Goal: Task Accomplishment & Management: Use online tool/utility

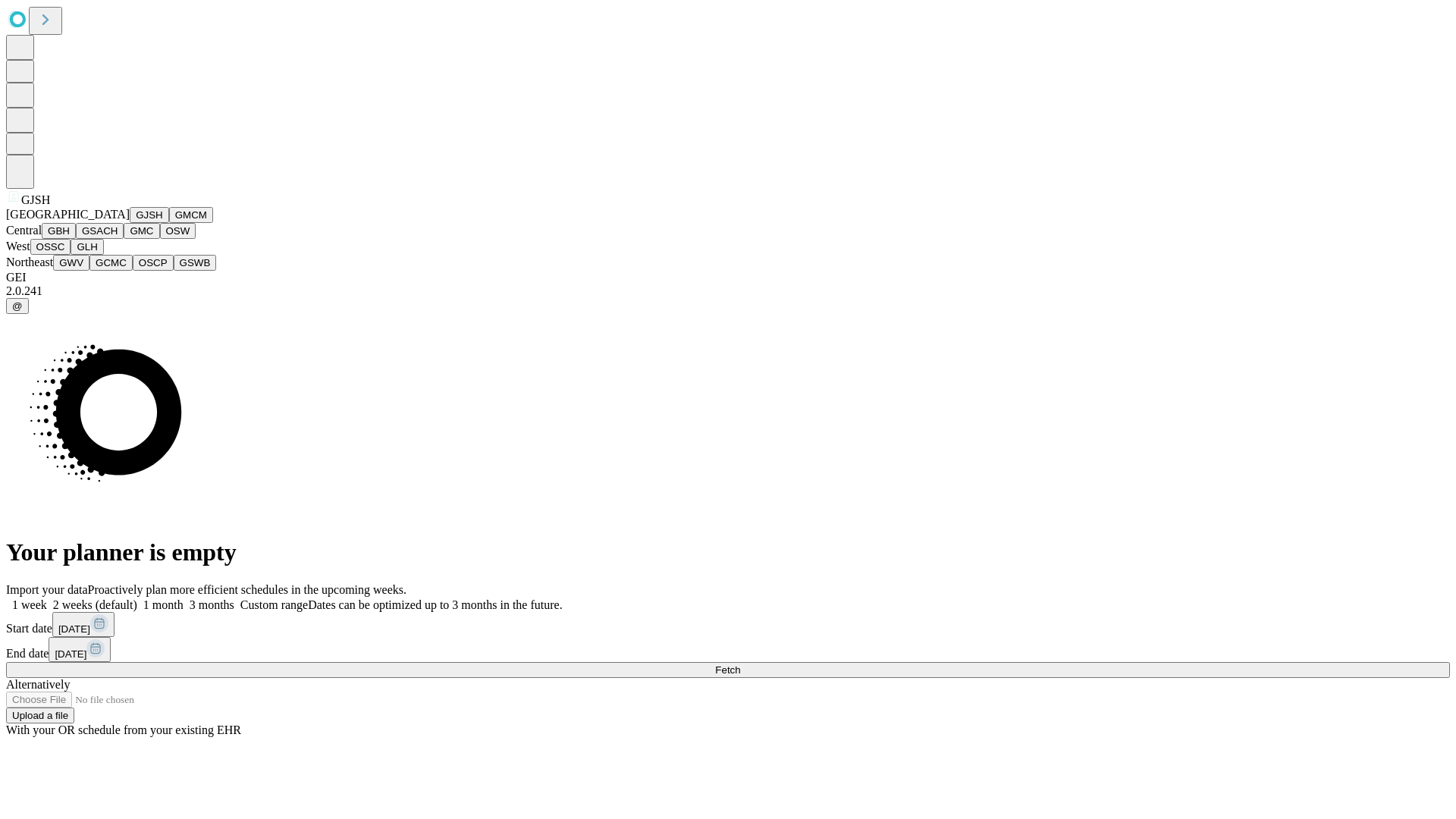
click at [130, 223] on button "GJSH" at bounding box center [150, 214] width 40 height 16
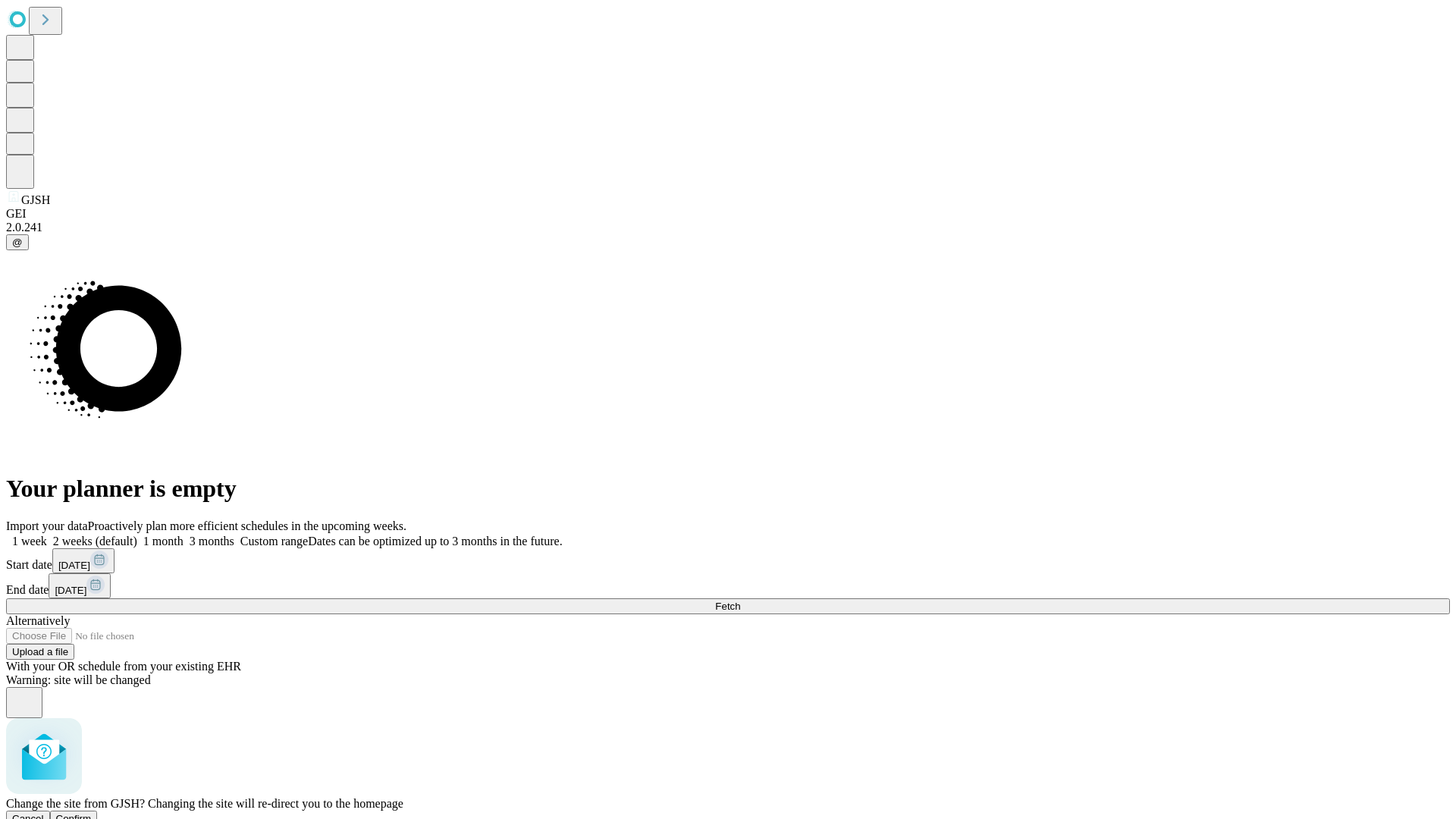
click at [92, 813] on span "Confirm" at bounding box center [74, 819] width 36 height 11
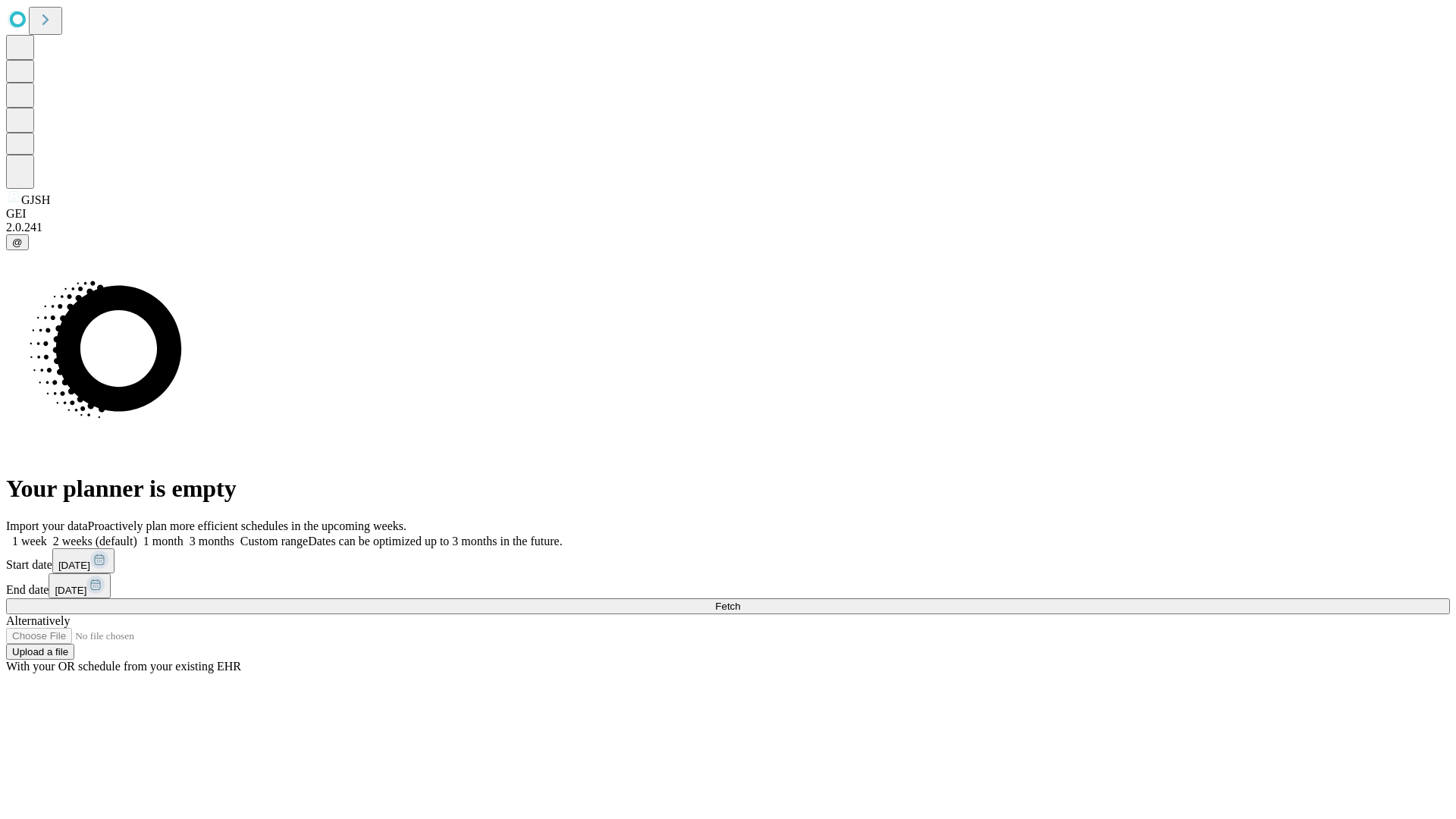
click at [138, 535] on label "2 weeks (default)" at bounding box center [92, 542] width 90 height 13
click at [740, 601] on span "Fetch" at bounding box center [728, 606] width 25 height 11
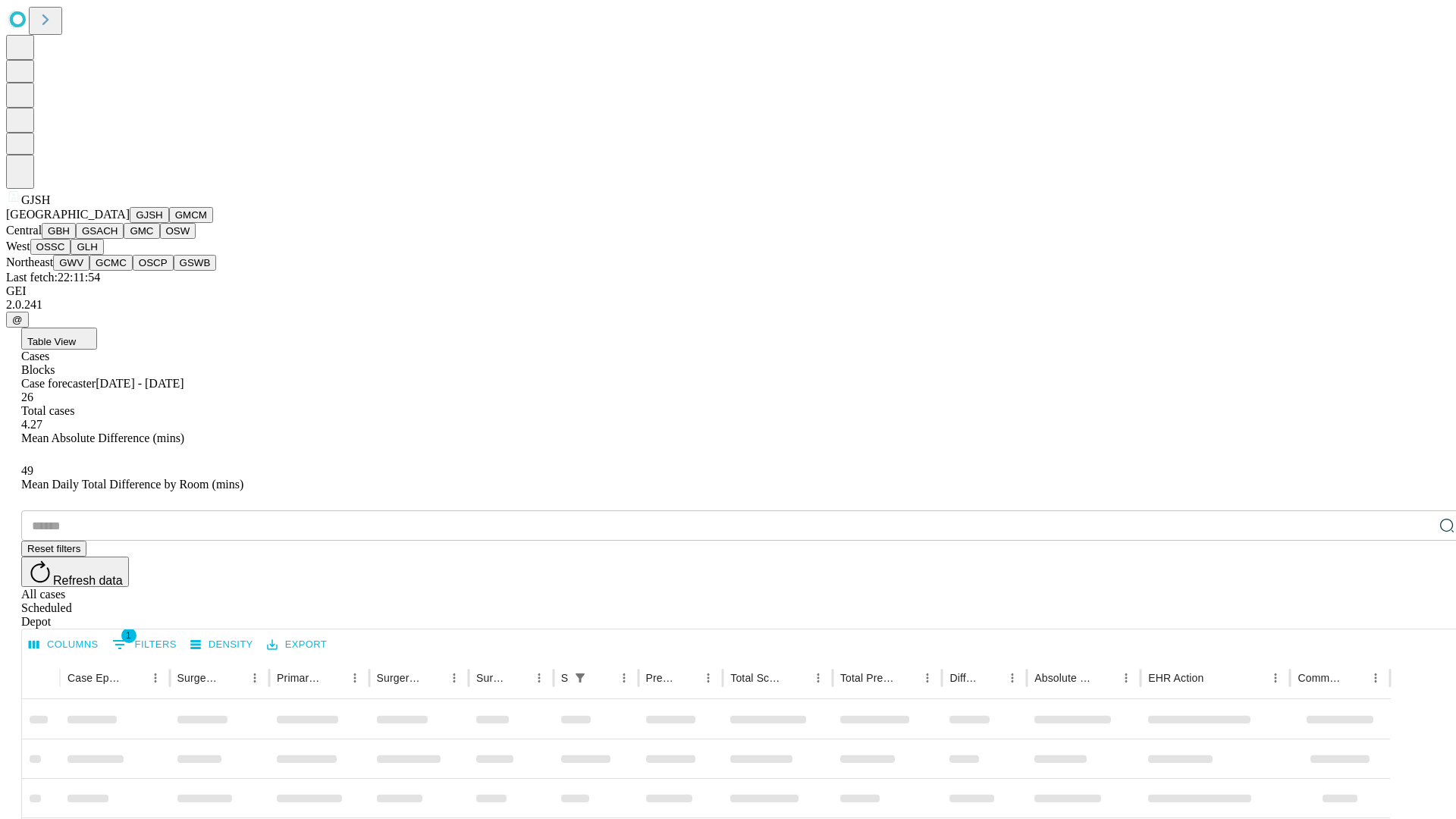
click at [169, 223] on button "GMCM" at bounding box center [191, 214] width 44 height 16
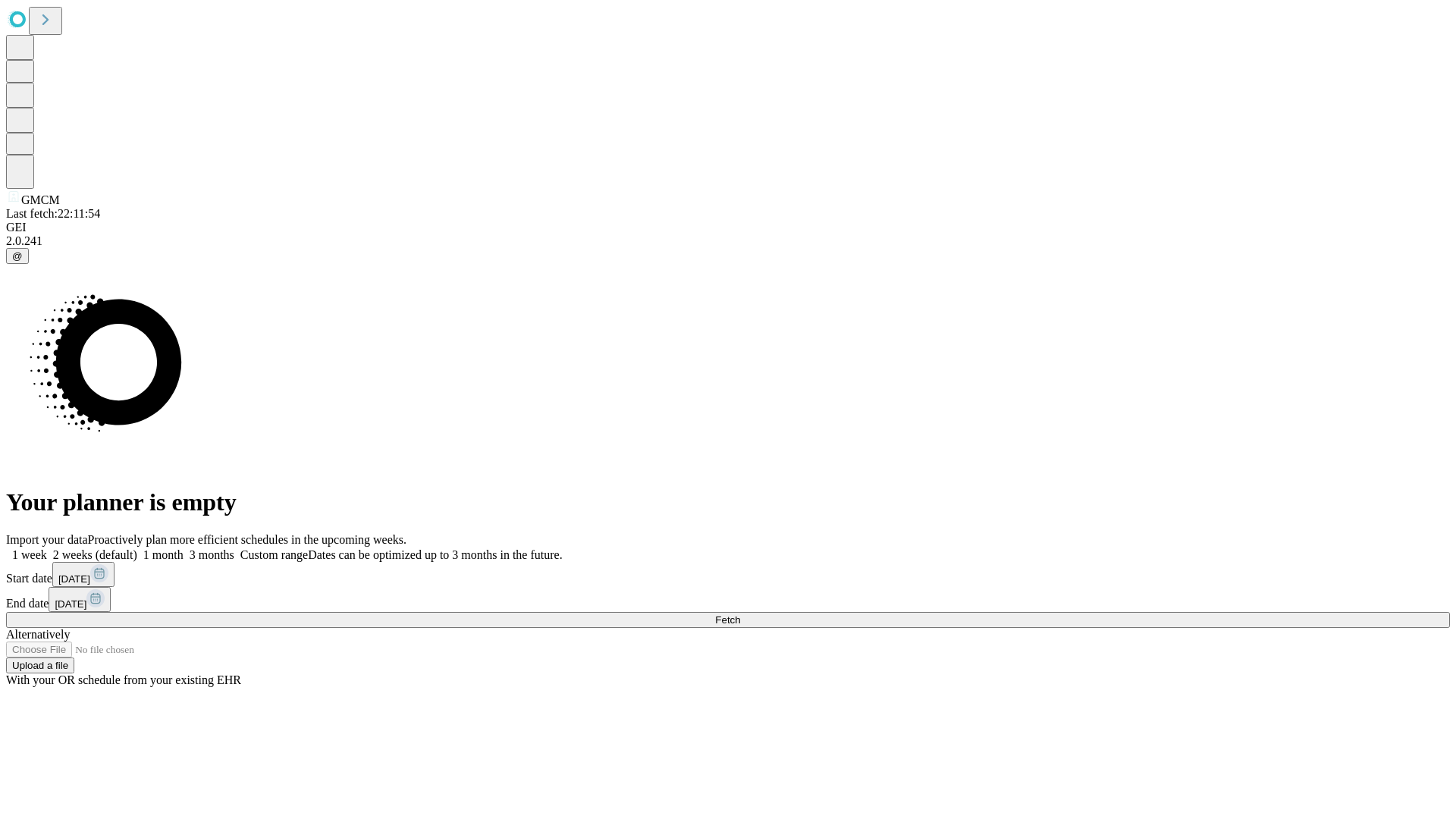
click at [138, 549] on label "2 weeks (default)" at bounding box center [92, 555] width 90 height 13
click at [740, 614] on span "Fetch" at bounding box center [728, 620] width 25 height 11
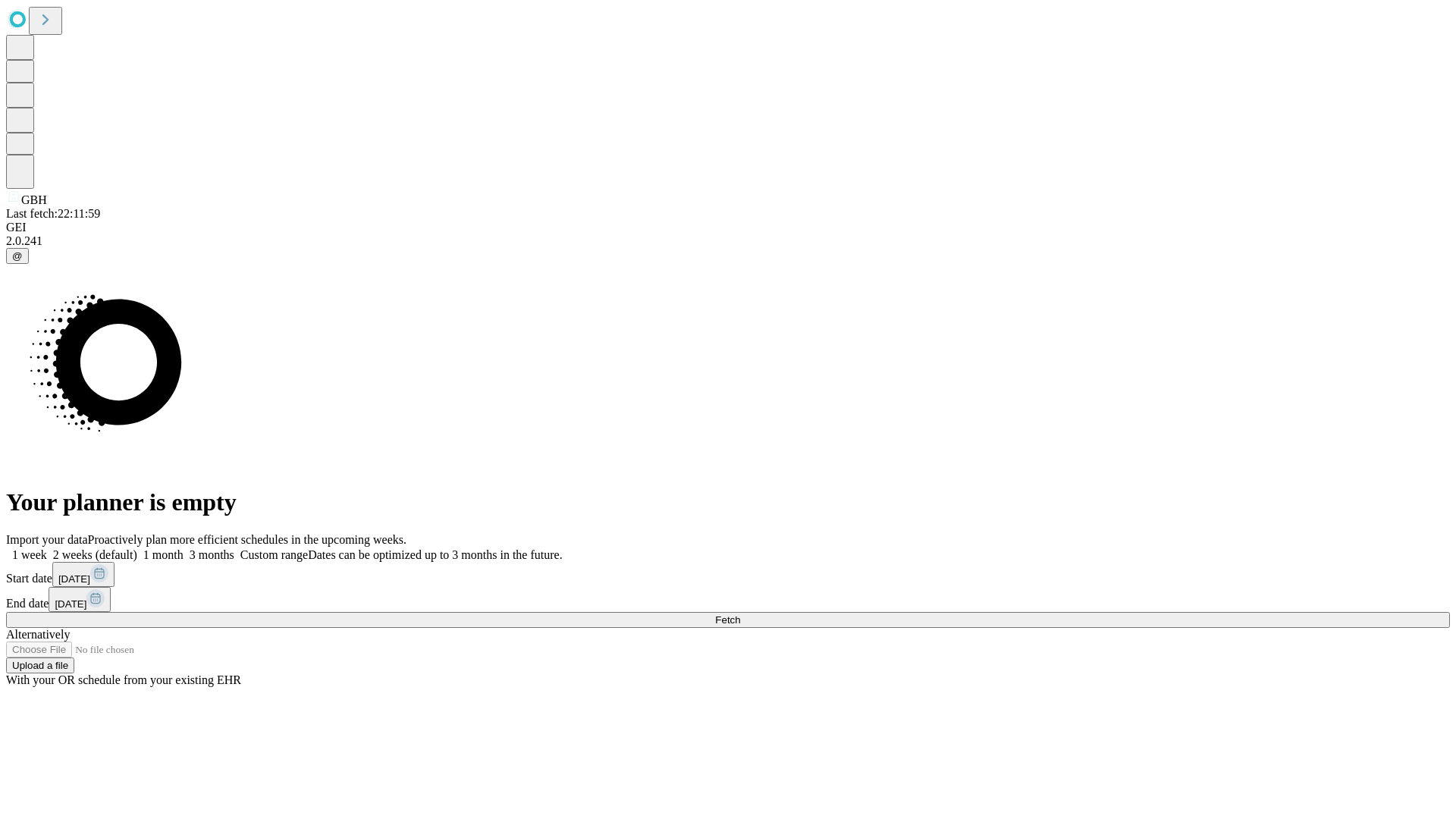
click at [138, 549] on label "2 weeks (default)" at bounding box center [92, 555] width 90 height 13
click at [740, 614] on span "Fetch" at bounding box center [728, 620] width 25 height 11
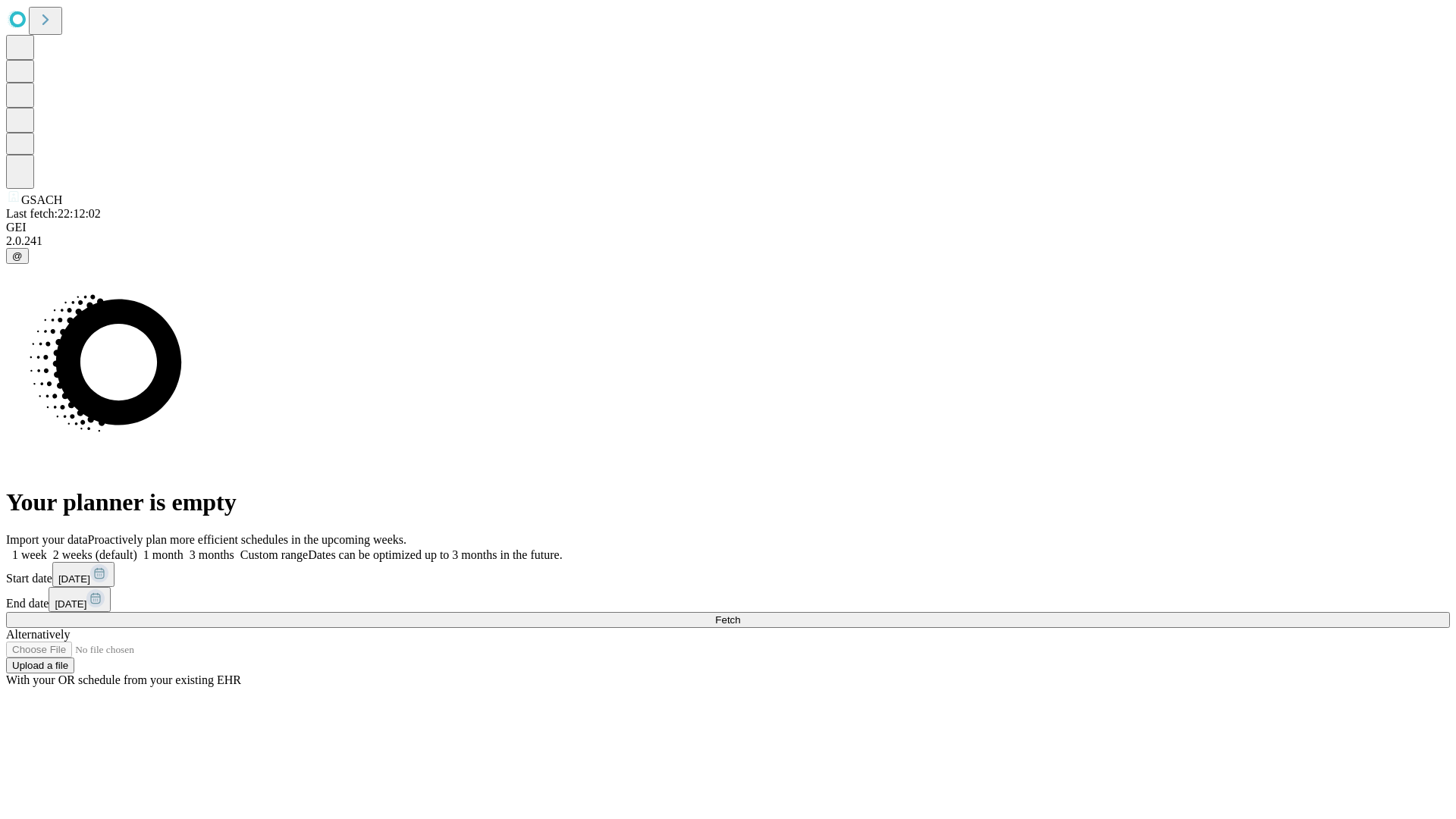
click at [138, 549] on label "2 weeks (default)" at bounding box center [92, 555] width 90 height 13
click at [740, 614] on span "Fetch" at bounding box center [728, 620] width 25 height 11
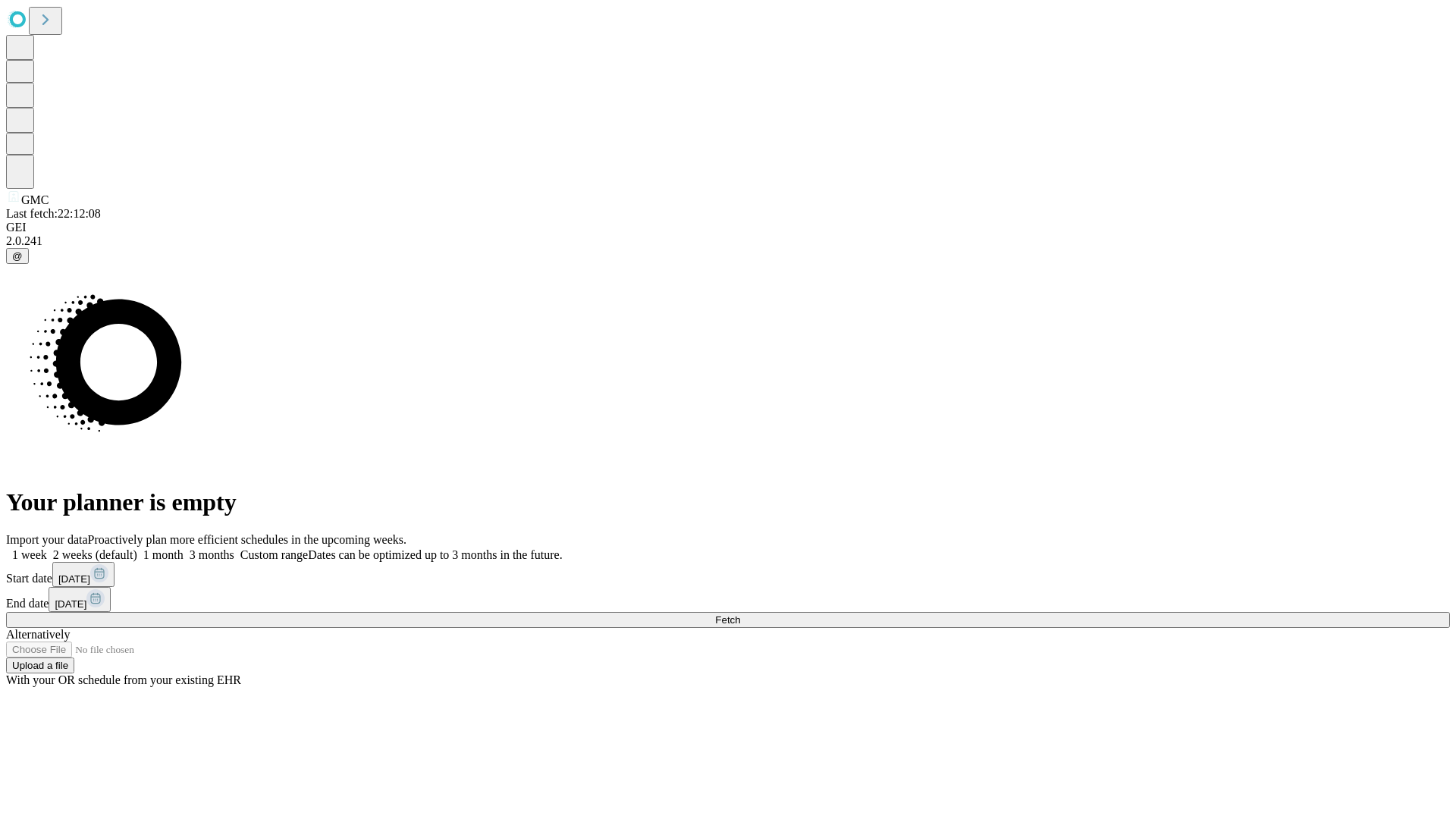
click at [138, 549] on label "2 weeks (default)" at bounding box center [92, 555] width 90 height 13
click at [740, 614] on span "Fetch" at bounding box center [728, 620] width 25 height 11
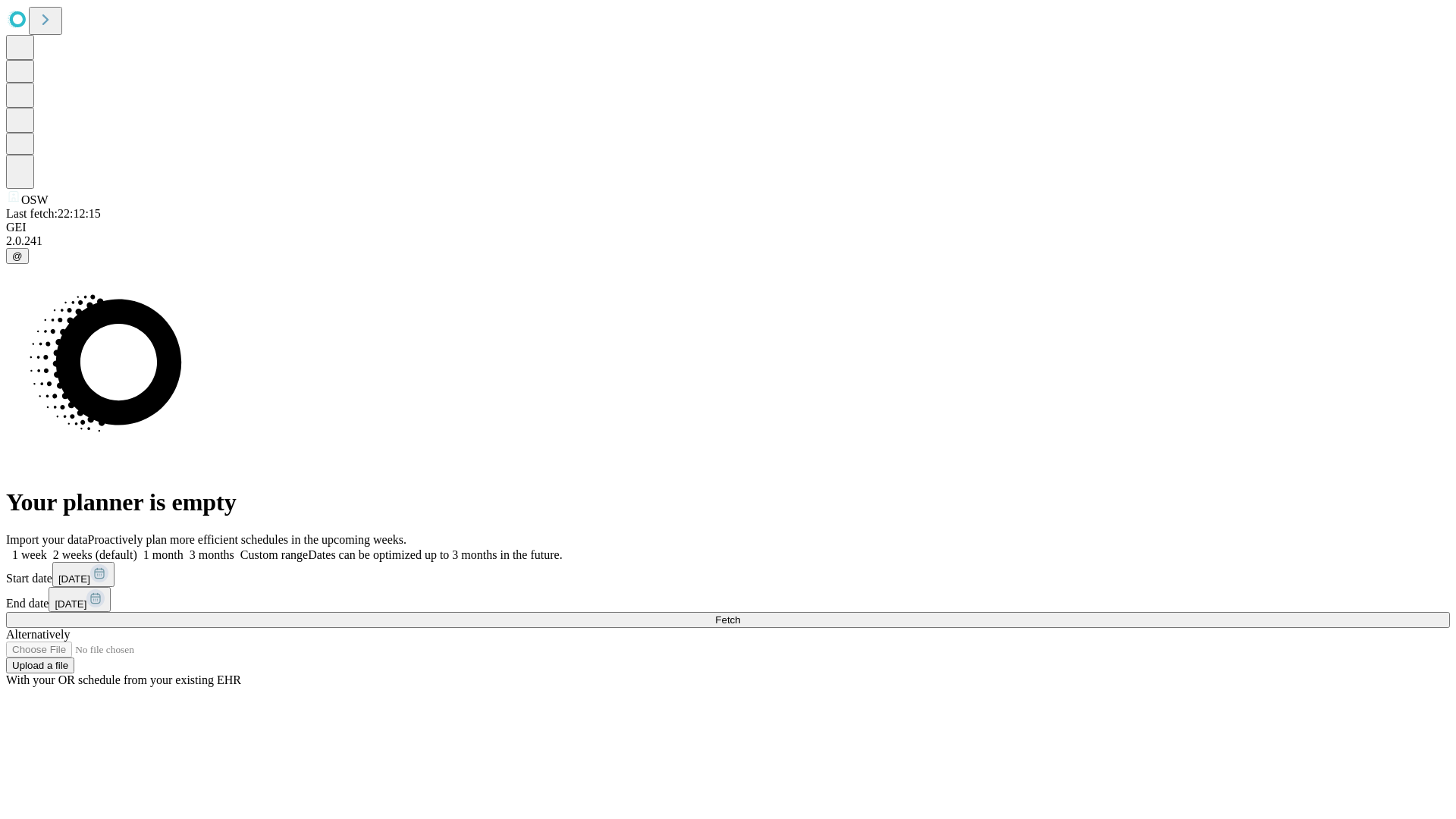
click at [740, 614] on span "Fetch" at bounding box center [728, 620] width 25 height 11
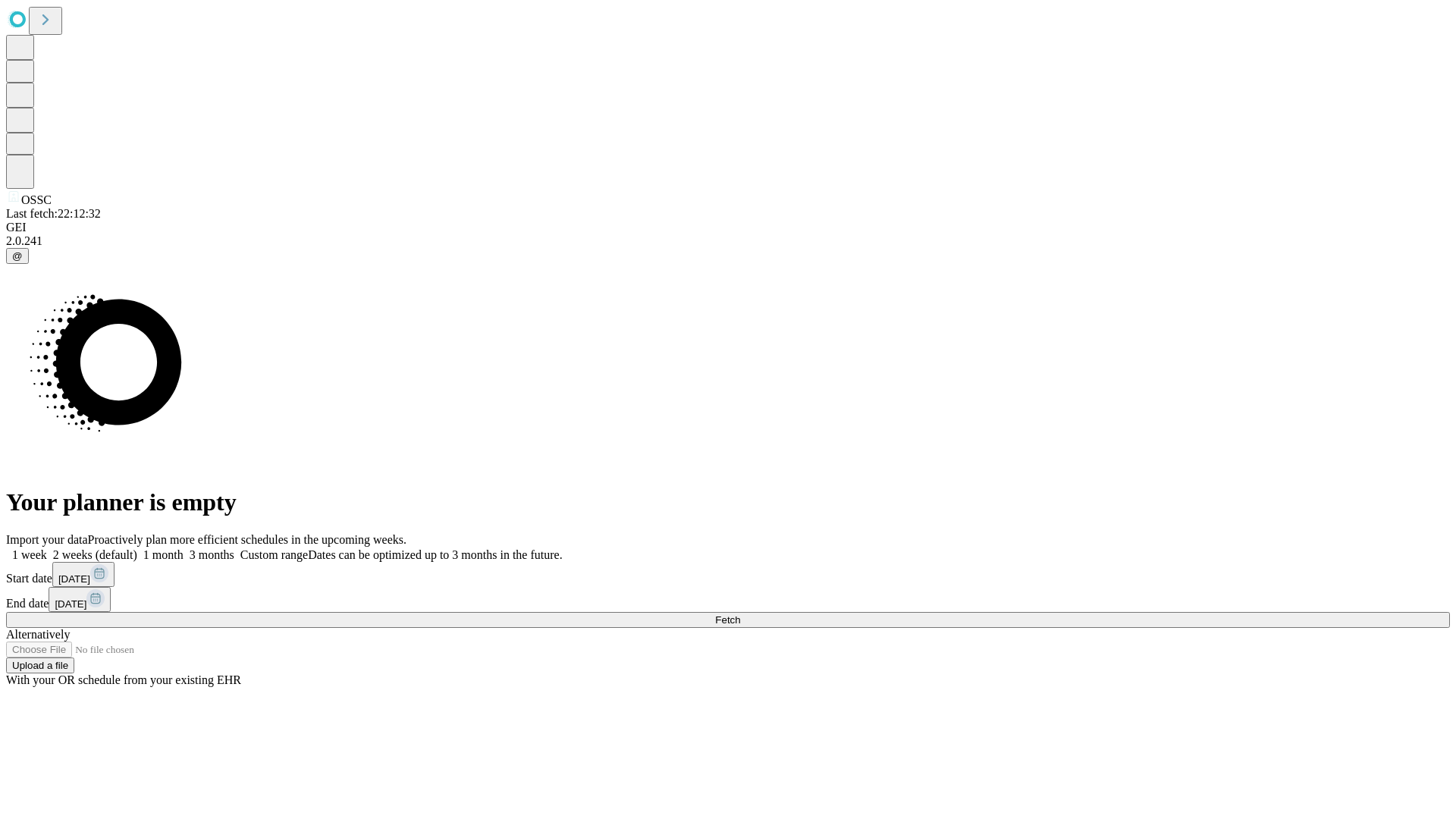
click at [138, 549] on label "2 weeks (default)" at bounding box center [92, 555] width 90 height 13
click at [740, 614] on span "Fetch" at bounding box center [728, 620] width 25 height 11
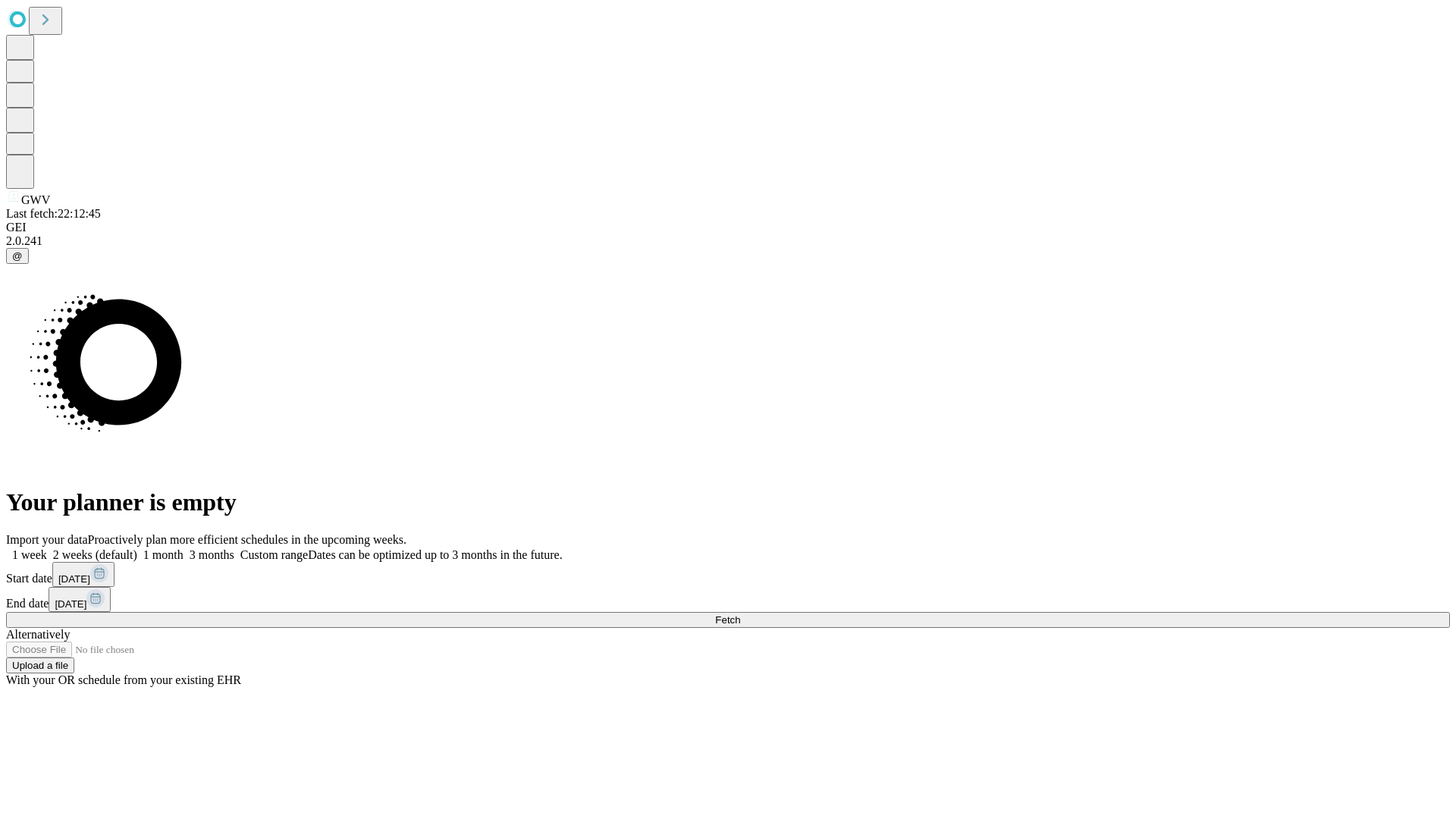
click at [138, 549] on label "2 weeks (default)" at bounding box center [92, 555] width 90 height 13
click at [740, 614] on span "Fetch" at bounding box center [728, 620] width 25 height 11
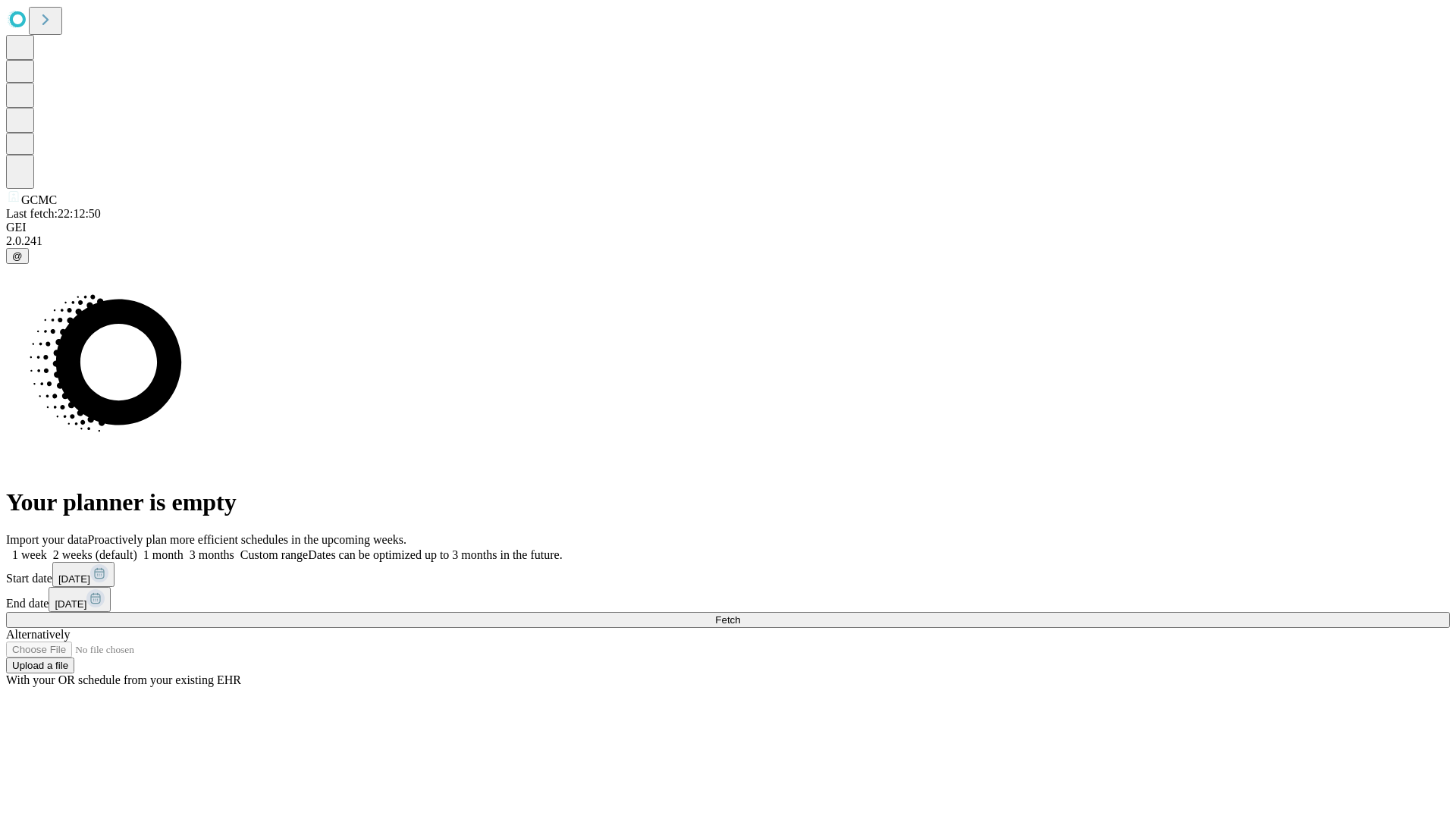
click at [138, 549] on label "2 weeks (default)" at bounding box center [92, 555] width 90 height 13
click at [740, 614] on span "Fetch" at bounding box center [728, 620] width 25 height 11
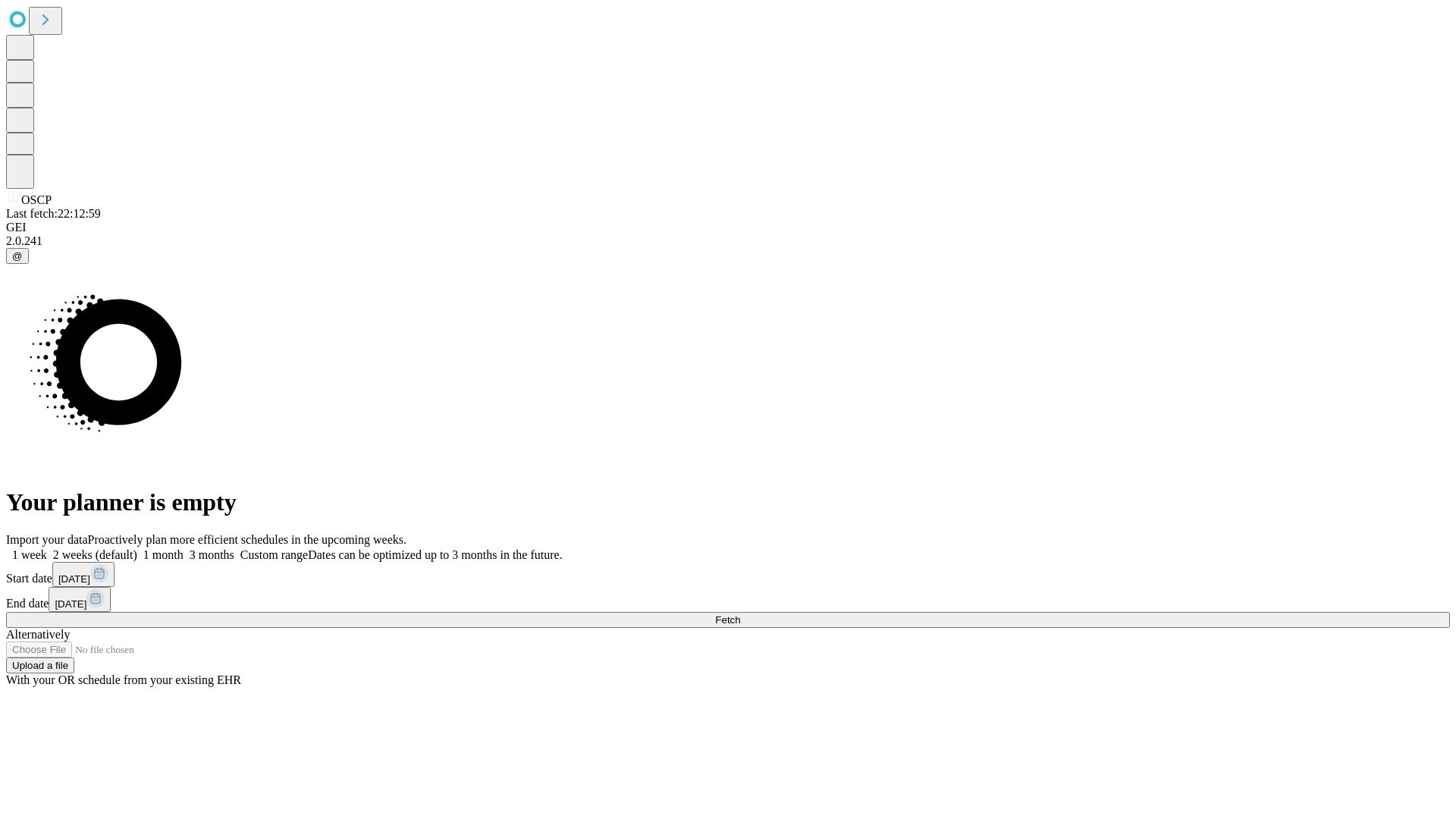
click at [138, 549] on label "2 weeks (default)" at bounding box center [92, 555] width 90 height 13
click at [740, 614] on span "Fetch" at bounding box center [728, 620] width 25 height 11
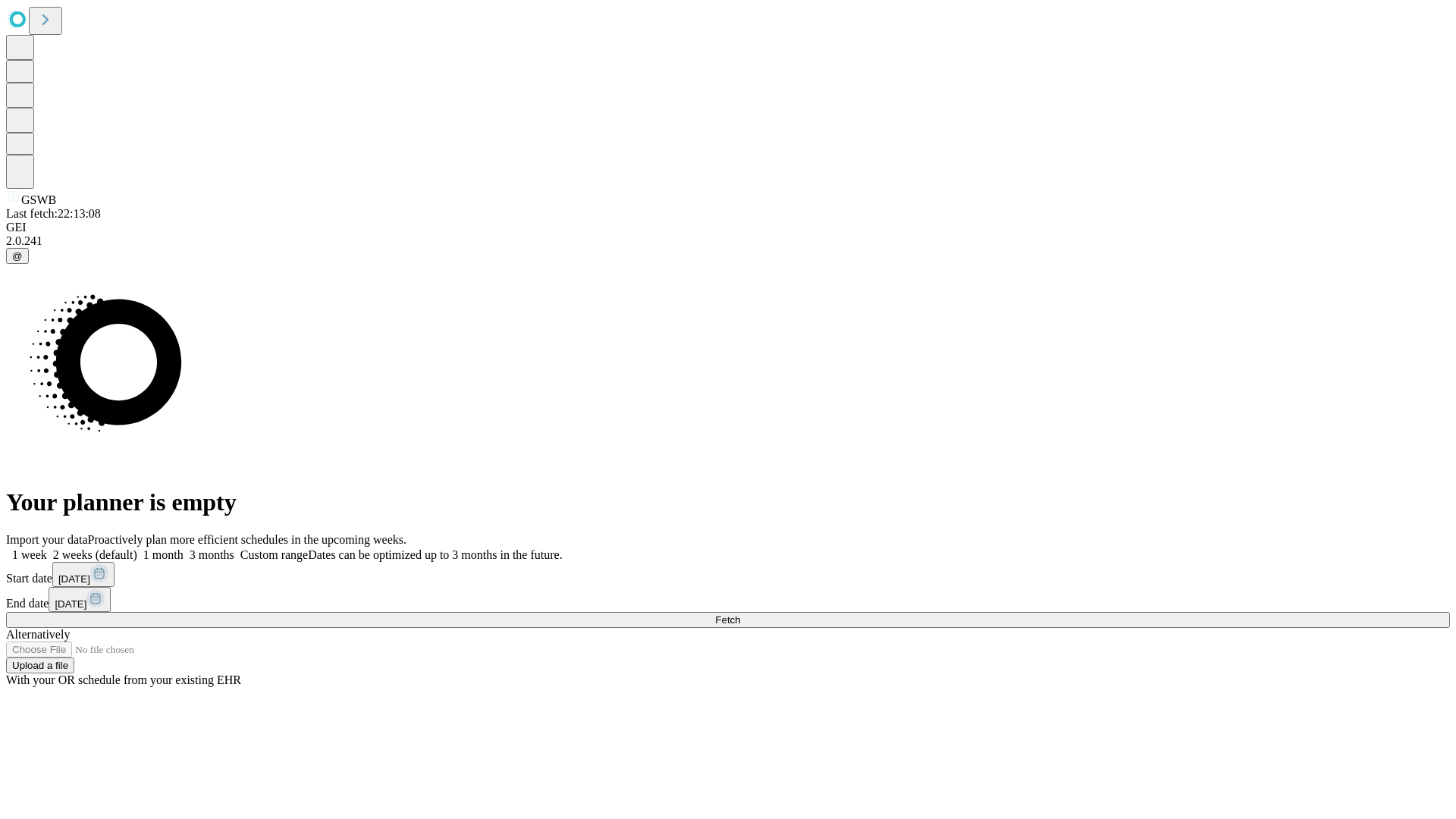
click at [740, 614] on span "Fetch" at bounding box center [728, 620] width 25 height 11
